Goal: Find specific page/section: Locate a particular part of the current website

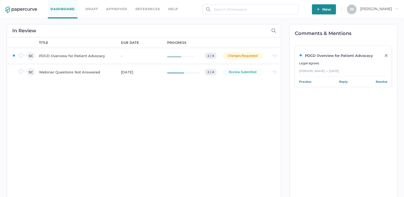
click at [75, 55] on div "PDCD Overview for Patient Advocacy" at bounding box center [77, 56] width 76 height 6
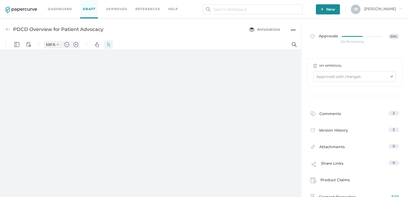
type input "161"
type input "2"
drag, startPoint x: 300, startPoint y: 57, endPoint x: 306, endPoint y: 168, distance: 111.5
